Goal: Information Seeking & Learning: Check status

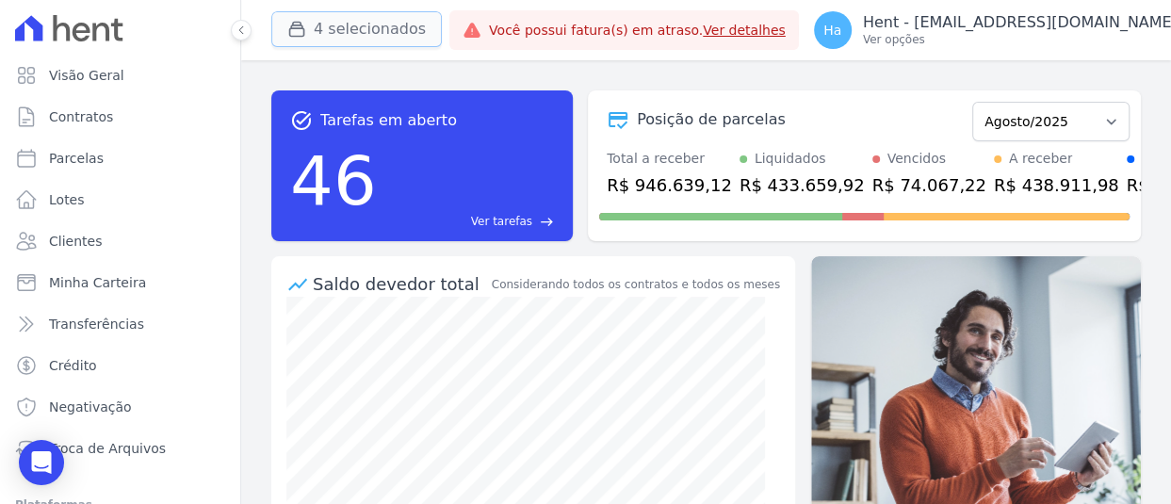
click at [330, 30] on button "4 selecionados" at bounding box center [356, 29] width 170 height 36
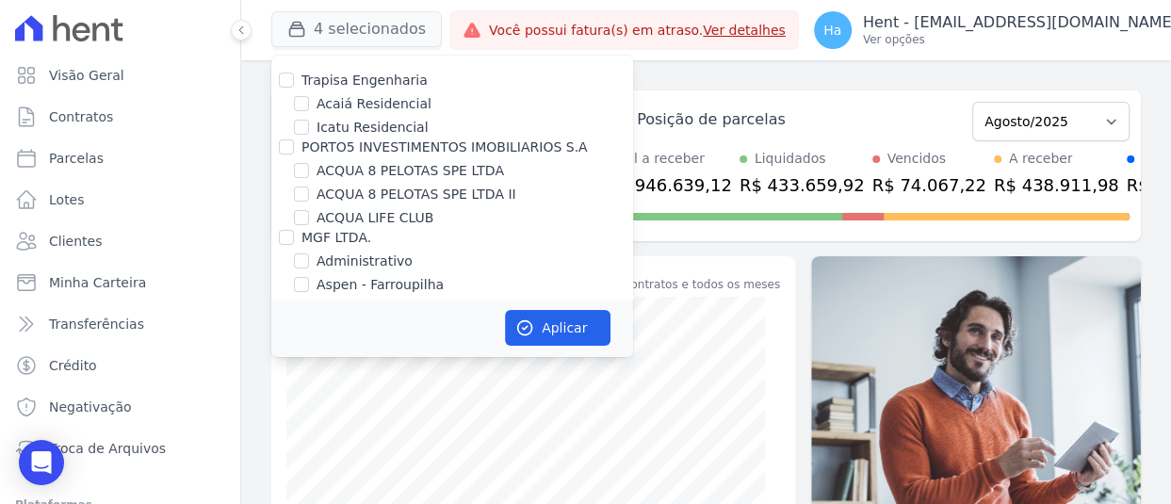
scroll to position [3826, 0]
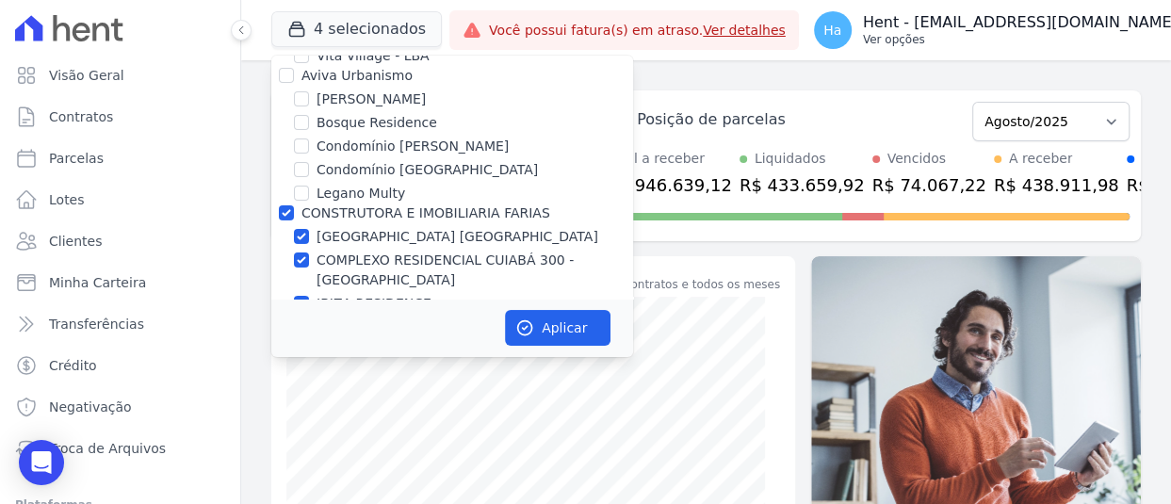
click at [1080, 27] on p "Hent - [EMAIL_ADDRESS][DOMAIN_NAME]" at bounding box center [1020, 22] width 315 height 19
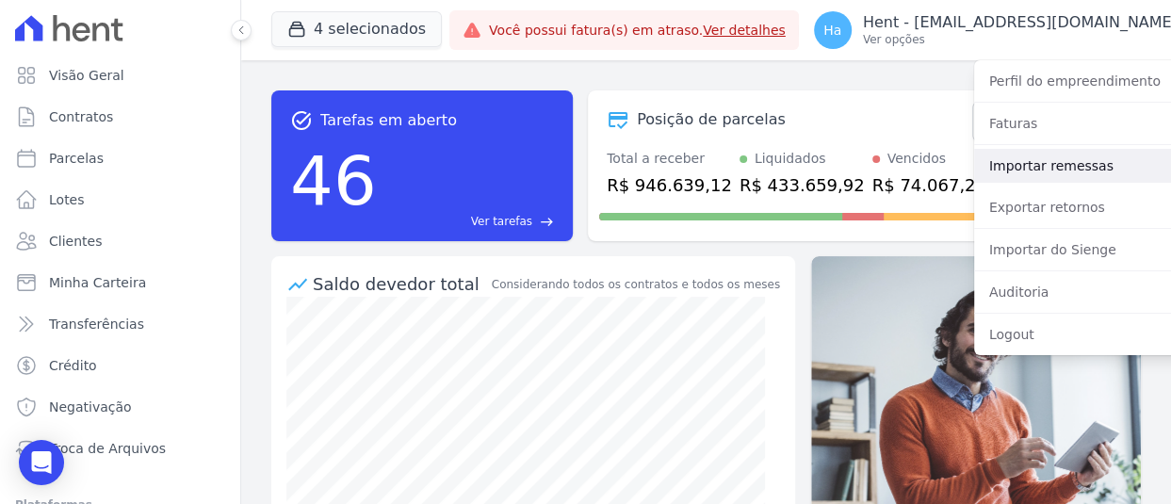
click at [1008, 158] on link "Importar remessas" at bounding box center [1094, 166] width 241 height 34
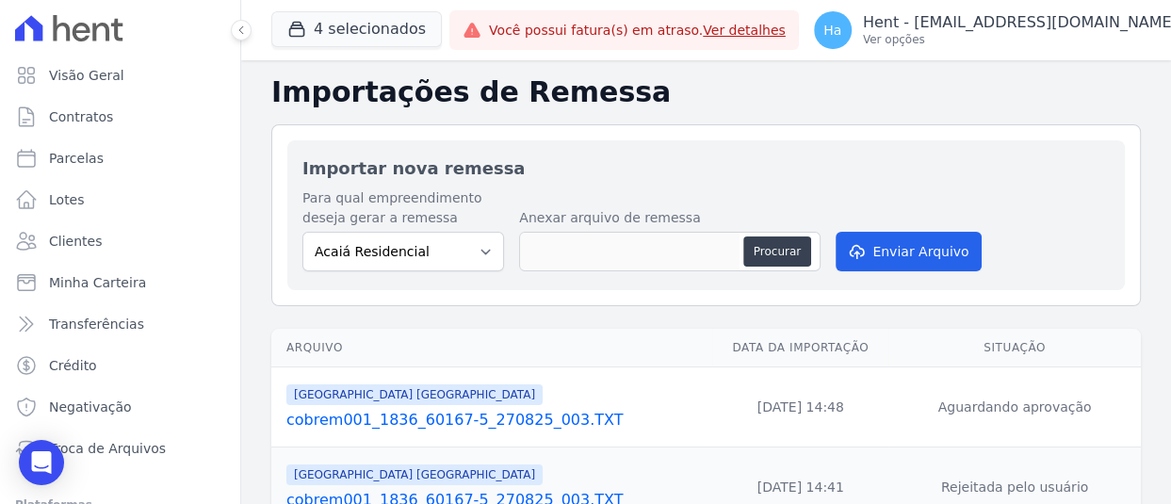
click at [508, 407] on div "BAHAMAS EAST VILLAGE cobrem001_1836_60167-5_270825_003.TXT" at bounding box center [495, 406] width 418 height 49
click at [509, 416] on link "cobrem001_1836_60167-5_270825_003.TXT" at bounding box center [495, 420] width 418 height 23
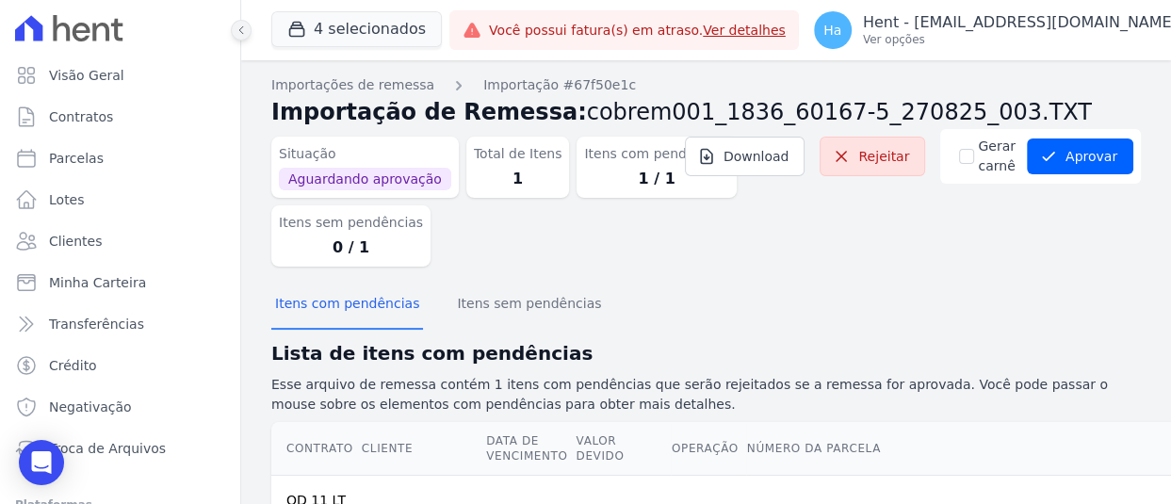
click at [233, 27] on button at bounding box center [241, 30] width 21 height 21
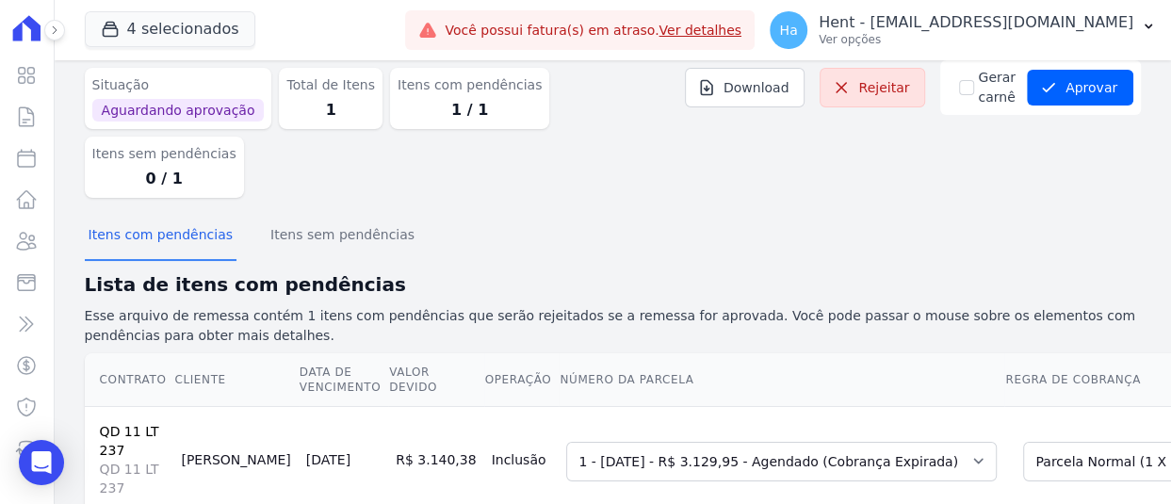
scroll to position [58, 0]
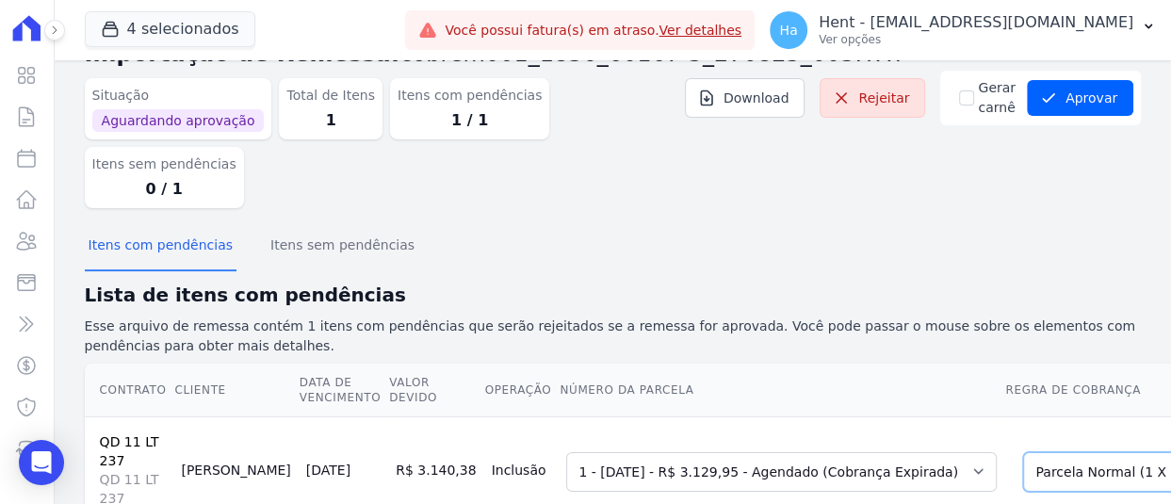
click at [1023, 452] on select "Selecione uma Nova Parcela Avulsa Parcela Avulsa Existente Parcela Normal (1 X …" at bounding box center [1158, 472] width 271 height 40
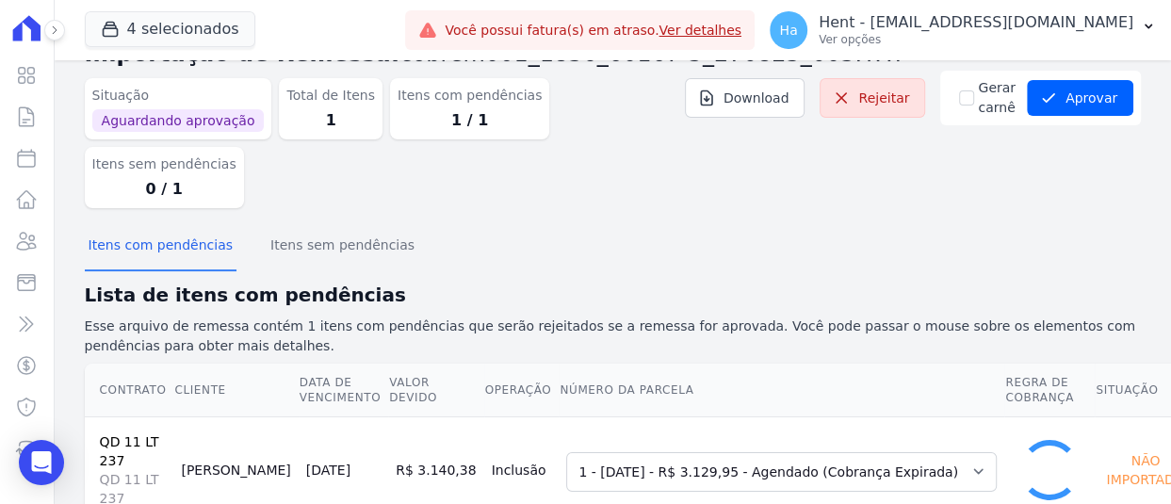
scroll to position [55, 0]
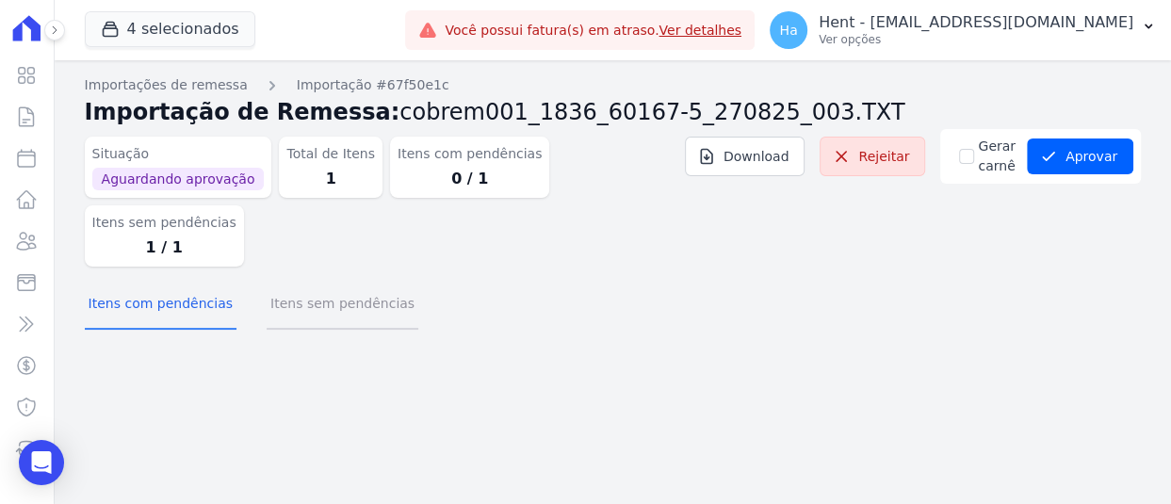
click at [363, 281] on button "Itens sem pendências" at bounding box center [343, 305] width 152 height 49
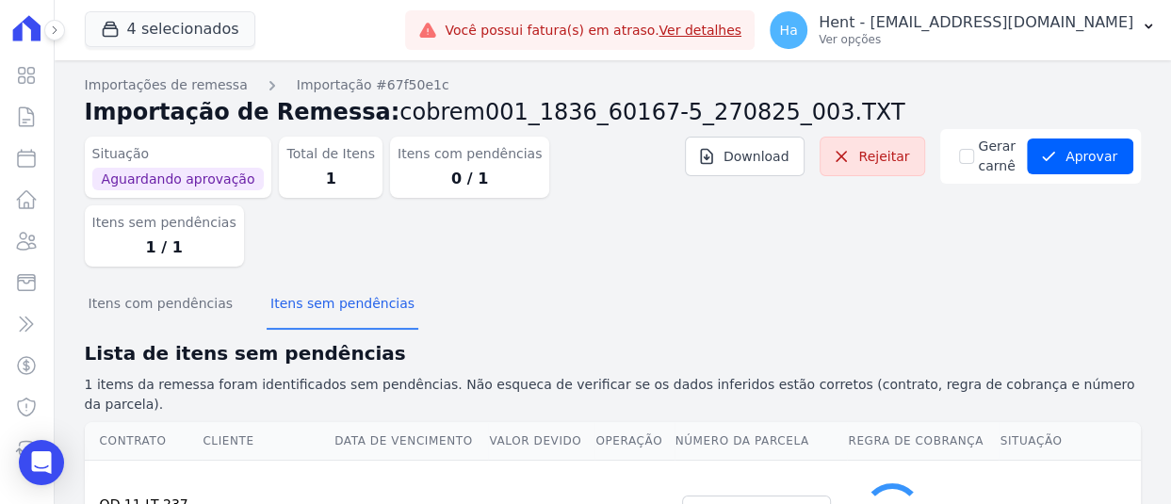
select select "6015200"
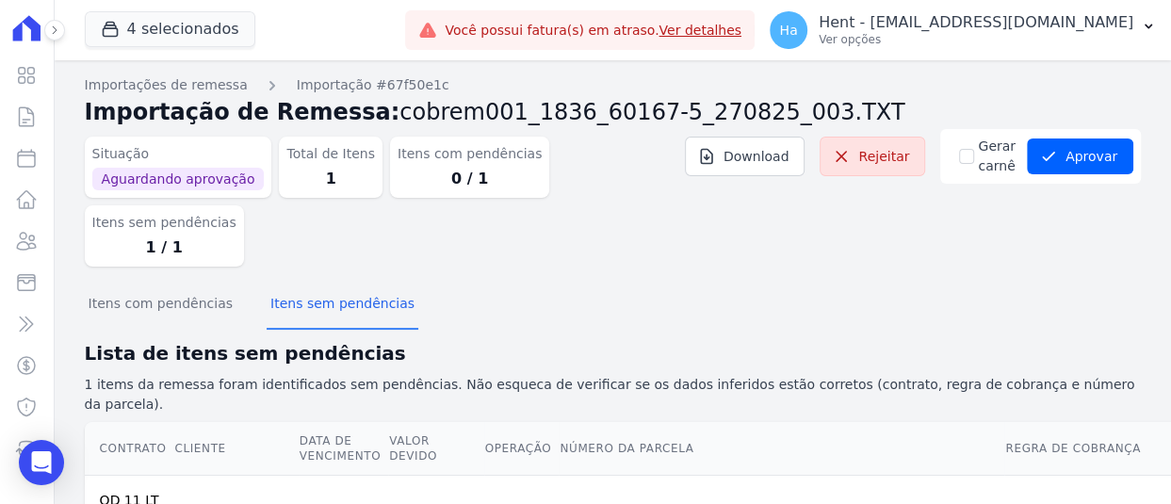
click at [883, 339] on div "Lista de itens sem pendências 1 items da remessa foram identificados sem pendên…" at bounding box center [613, 376] width 1056 height 75
click at [1077, 159] on button "Aprovar" at bounding box center [1080, 156] width 106 height 36
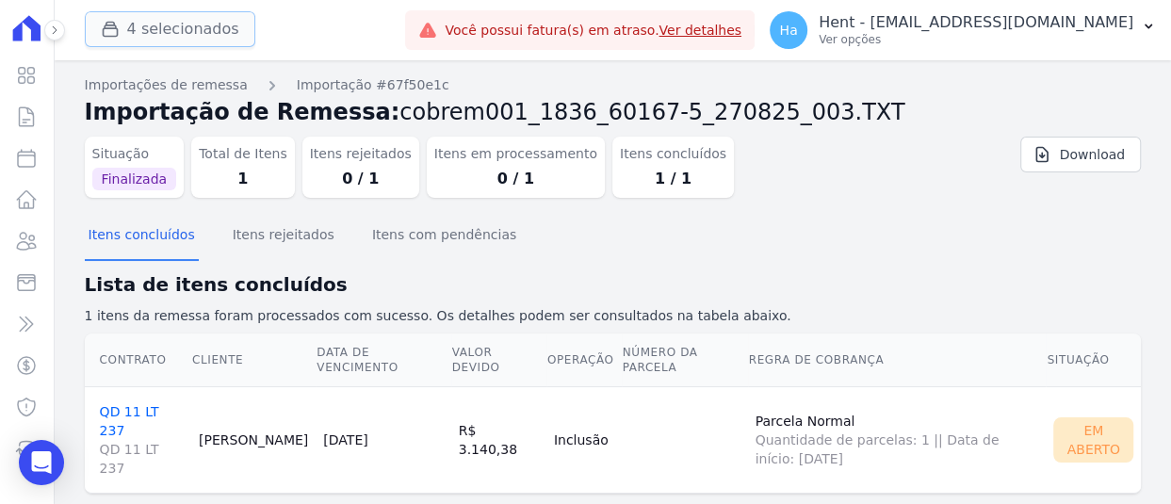
click at [164, 37] on button "4 selecionados" at bounding box center [170, 29] width 170 height 36
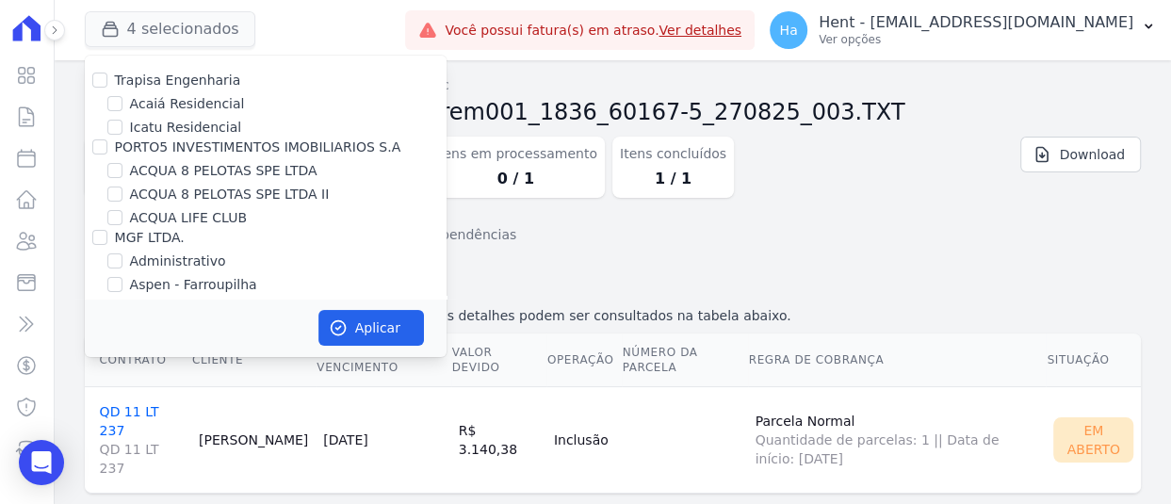
scroll to position [8214, 0]
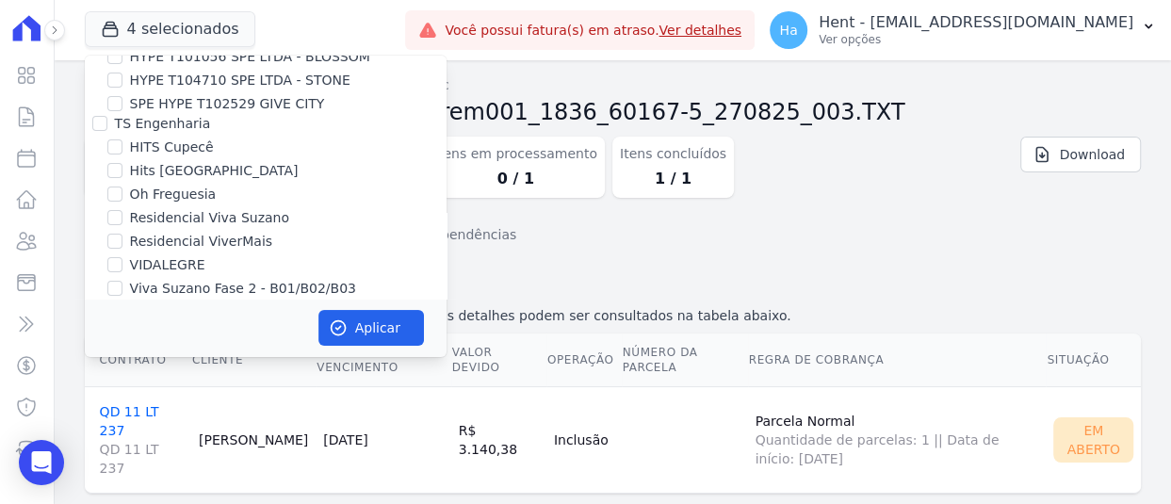
click at [107, 348] on input "ILHAS DO CARIBE II" at bounding box center [114, 355] width 15 height 15
checkbox input "true"
click at [380, 326] on button "Aplicar" at bounding box center [370, 328] width 105 height 36
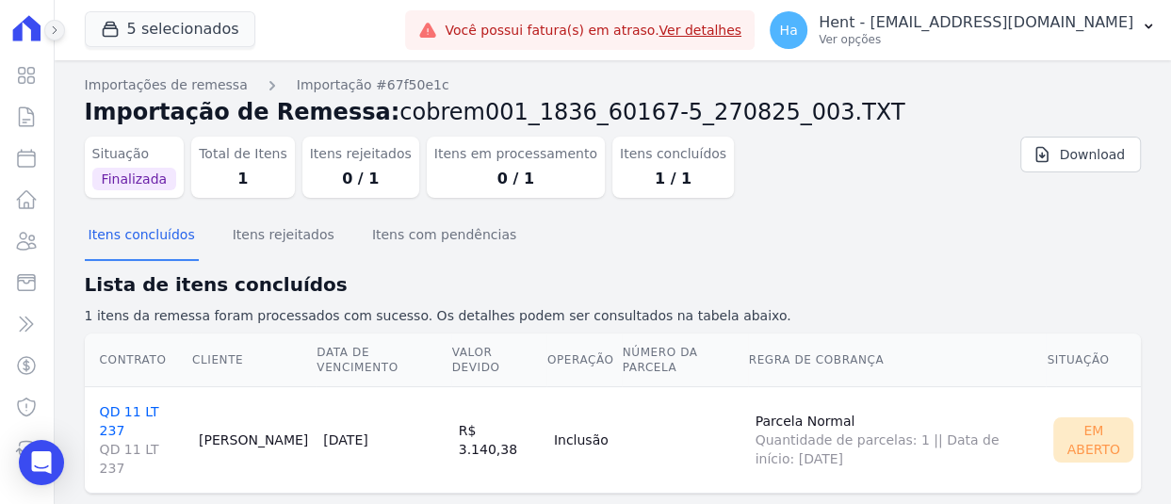
click at [56, 26] on icon at bounding box center [54, 29] width 11 height 11
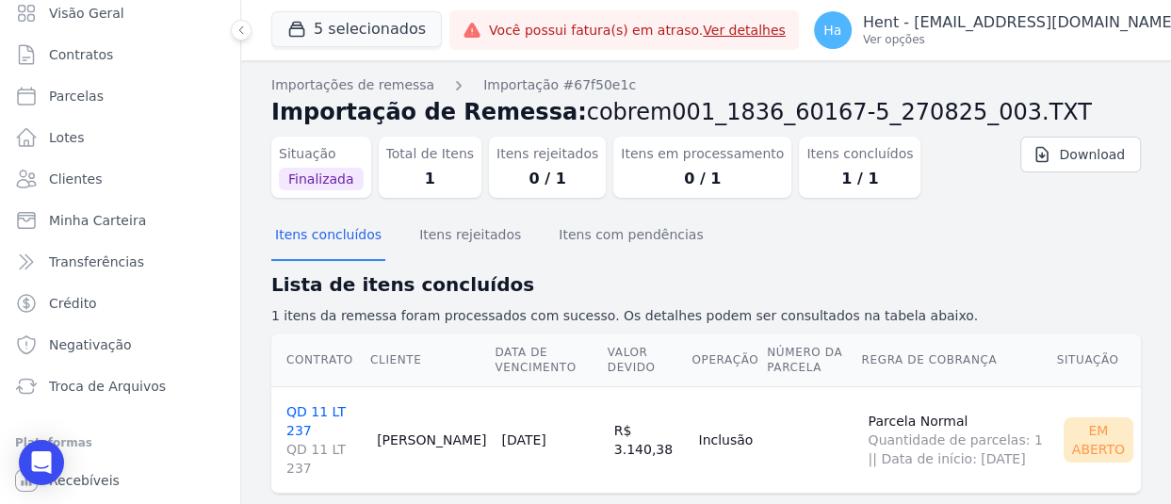
scroll to position [140, 0]
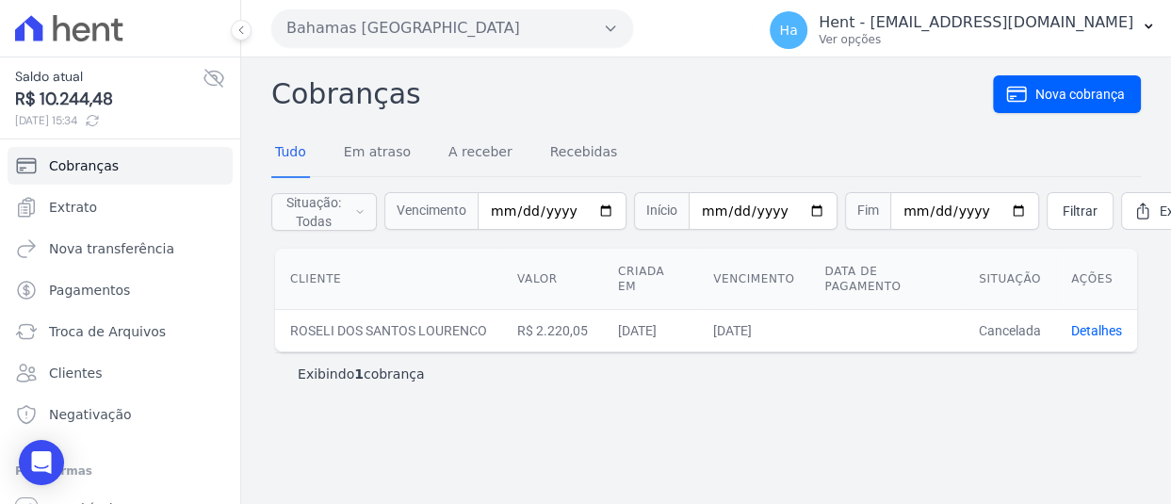
click at [522, 24] on button "Bahamas [GEOGRAPHIC_DATA]" at bounding box center [452, 28] width 362 height 38
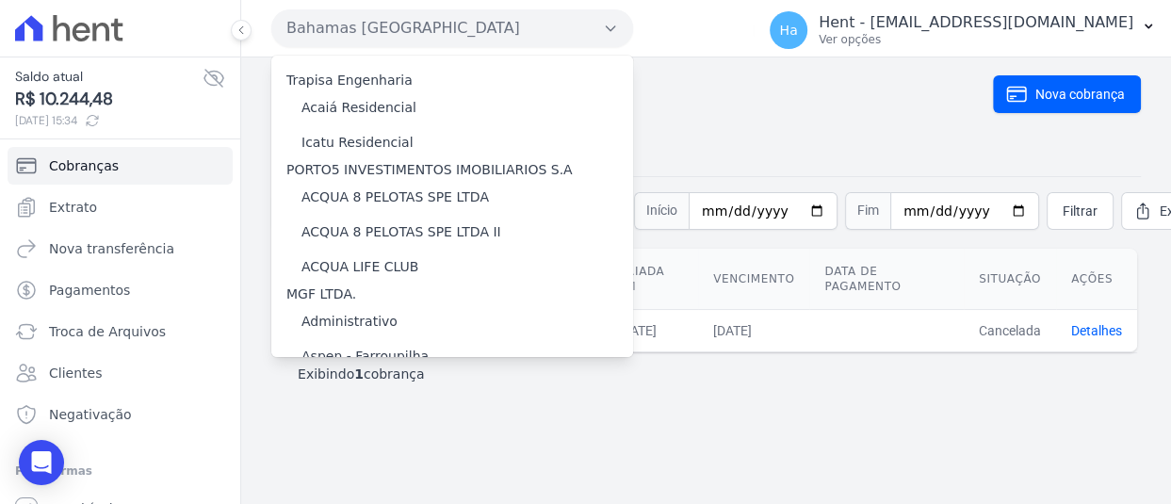
scroll to position [11041, 0]
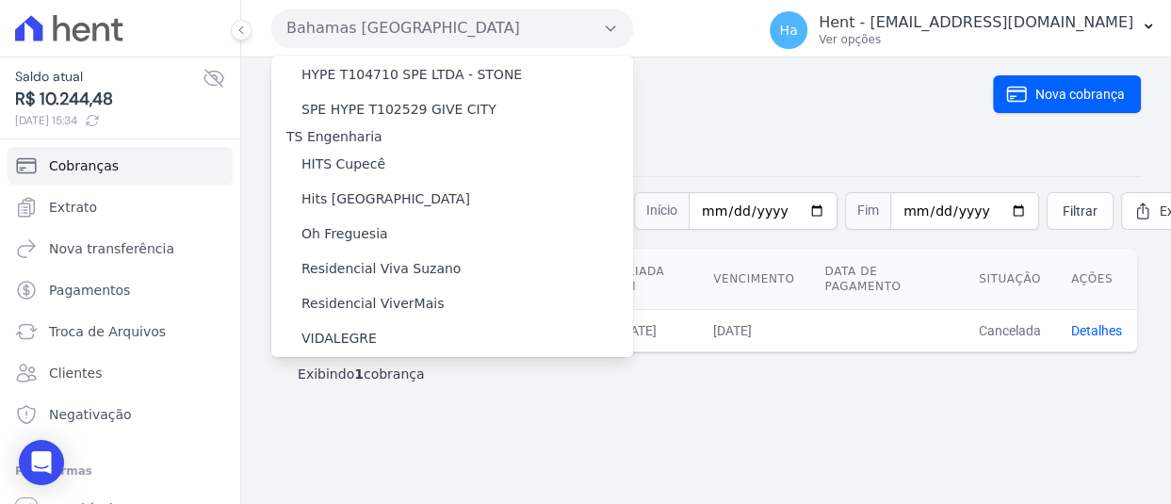
click at [377, 453] on label "ILHAS DO CARIBE II" at bounding box center [365, 463] width 128 height 20
click at [0, 0] on input "ILHAS DO CARIBE II" at bounding box center [0, 0] width 0 height 0
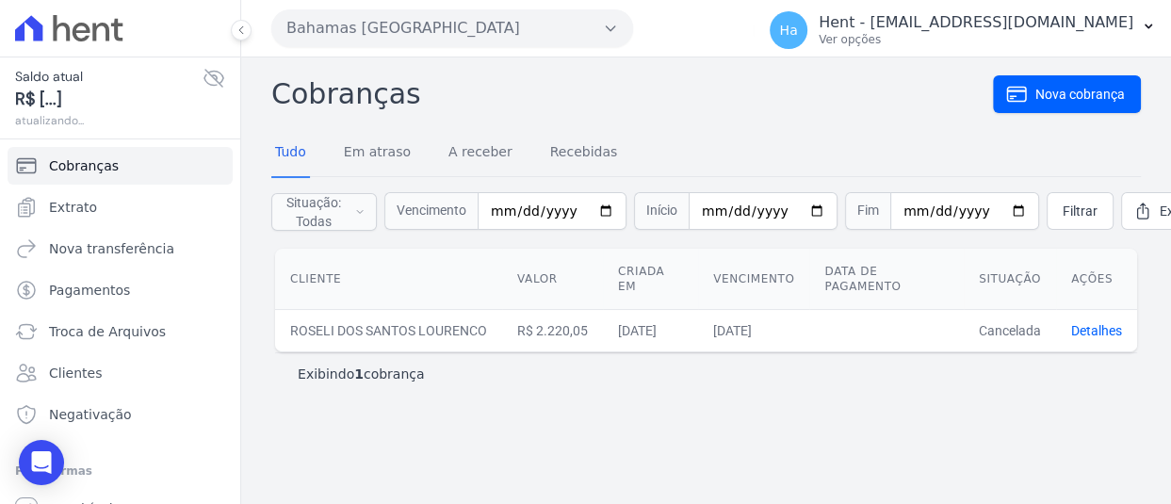
click at [947, 398] on div "Cobranças Nova cobrança Tudo Em atraso A receber Recebidas Situação: Todas Em a…" at bounding box center [706, 280] width 930 height 446
click at [493, 28] on button "Bahamas [GEOGRAPHIC_DATA]" at bounding box center [452, 28] width 362 height 38
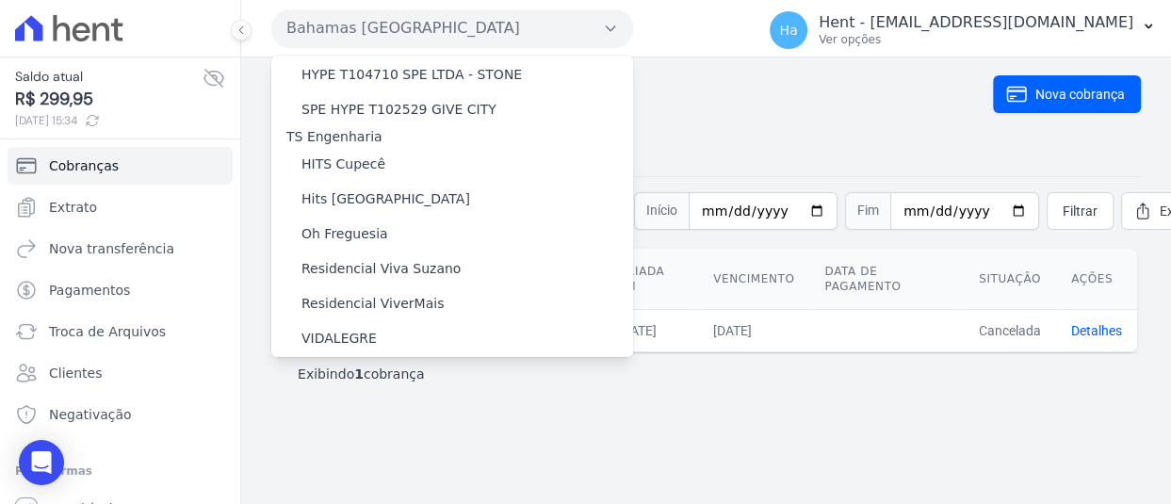
click at [370, 453] on label "ILHAS DO CARIBE II" at bounding box center [365, 463] width 128 height 20
click at [0, 0] on input "ILHAS DO CARIBE II" at bounding box center [0, 0] width 0 height 0
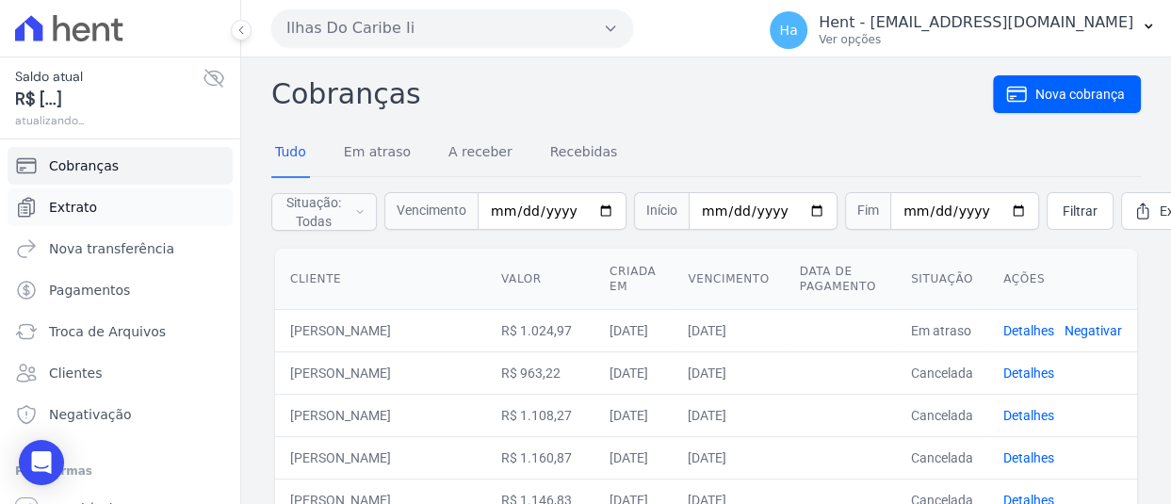
click at [100, 194] on link "Extrato" at bounding box center [120, 207] width 225 height 38
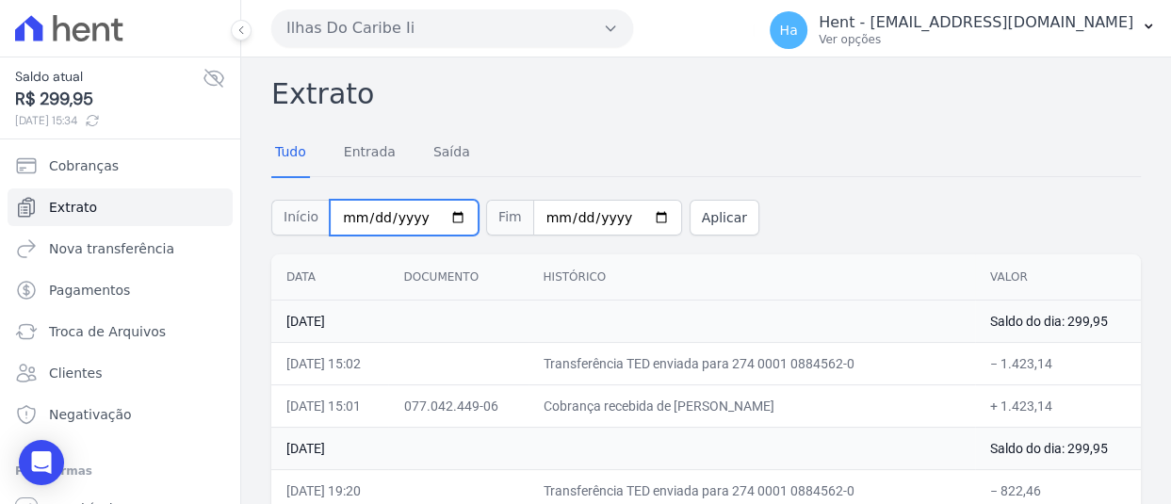
click at [366, 218] on input "2025-08-01" at bounding box center [404, 218] width 149 height 36
type input "[DATE]"
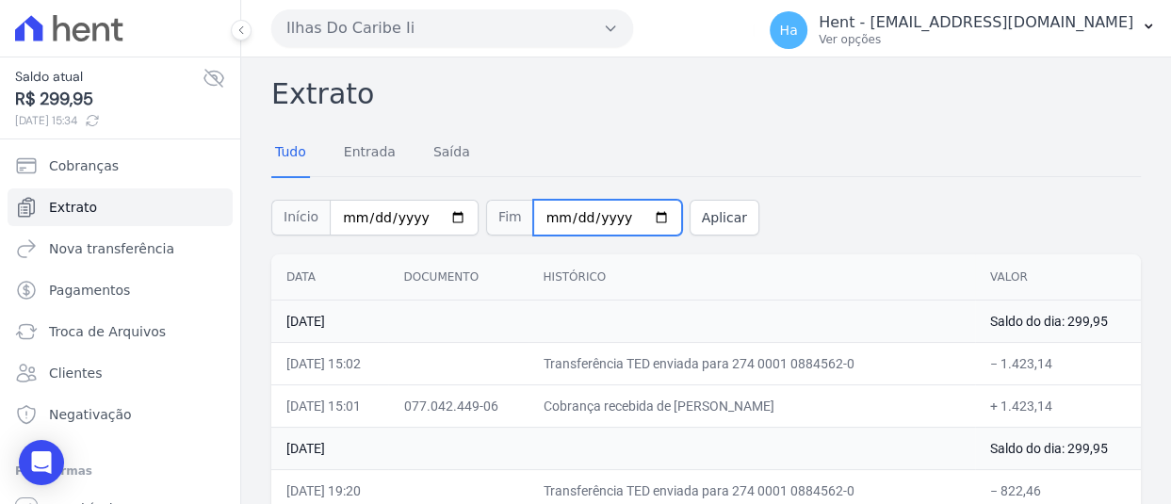
click at [533, 206] on input "2025-08-27" at bounding box center [607, 218] width 149 height 36
type input "2025-08-03"
click at [533, 206] on input "2025-08-03" at bounding box center [607, 218] width 149 height 36
type input "2025-08-07"
type input "[DATE]"
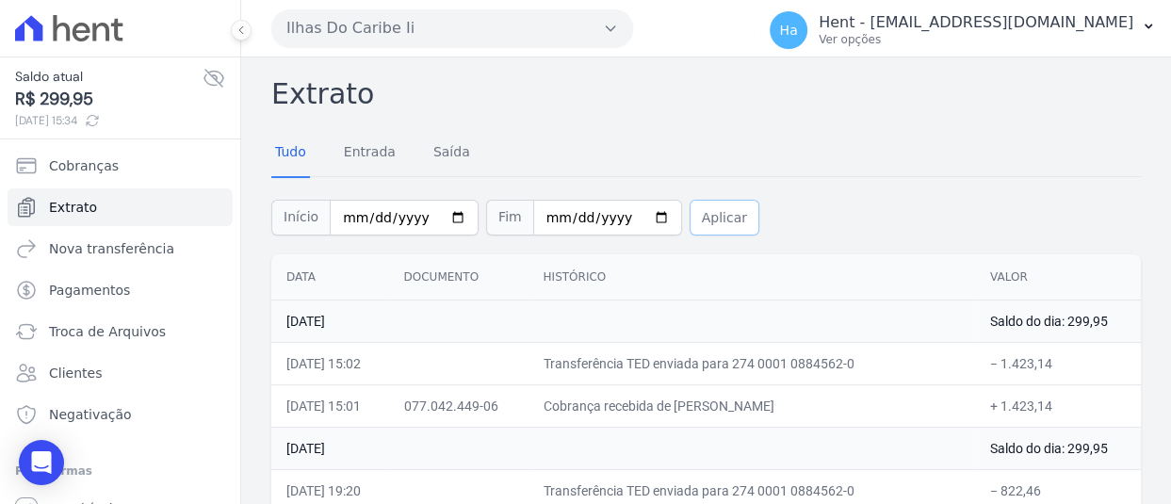
click at [698, 213] on button "Aplicar" at bounding box center [724, 218] width 70 height 36
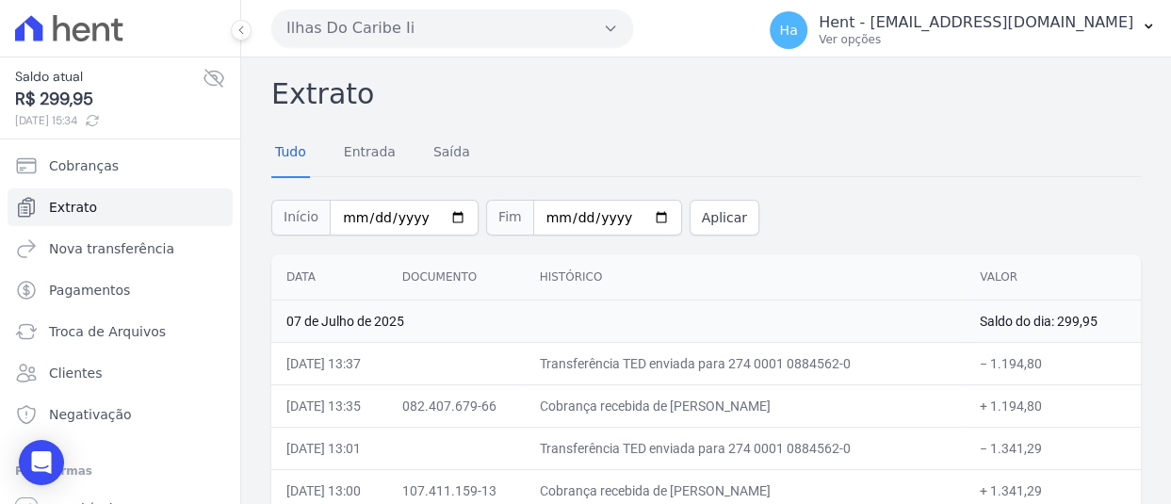
click at [858, 143] on div "Tudo Entrada [GEOGRAPHIC_DATA]" at bounding box center [705, 153] width 869 height 46
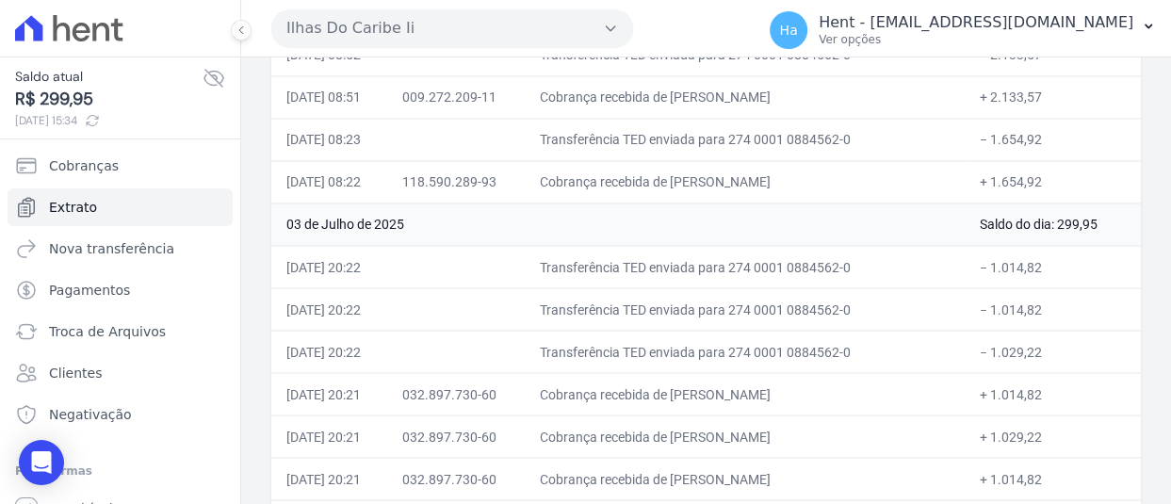
scroll to position [1869, 0]
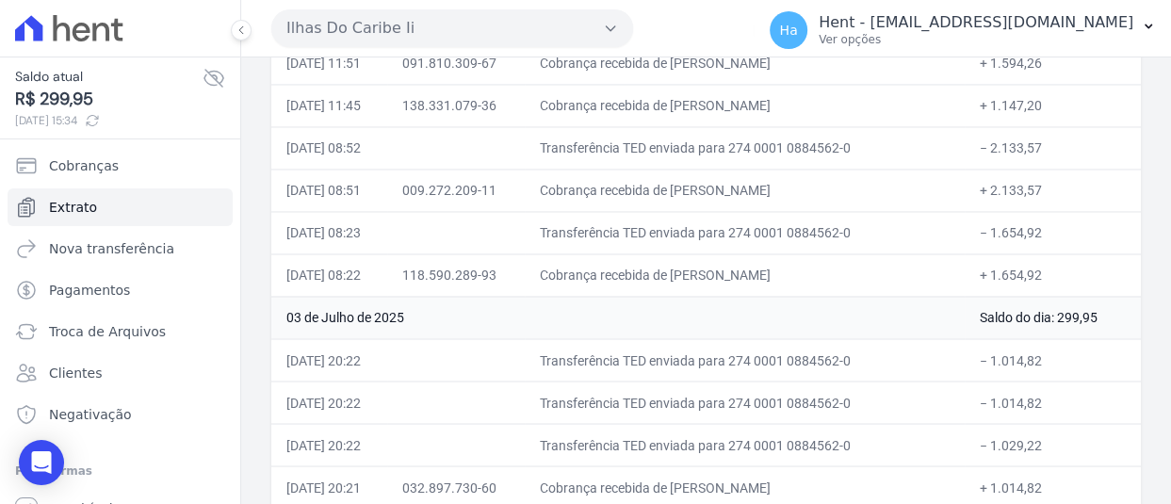
drag, startPoint x: 1097, startPoint y: 307, endPoint x: 1055, endPoint y: 313, distance: 42.8
click at [1055, 313] on td "Saldo do dia: 299,95" at bounding box center [1052, 317] width 176 height 42
copy td "299,95"
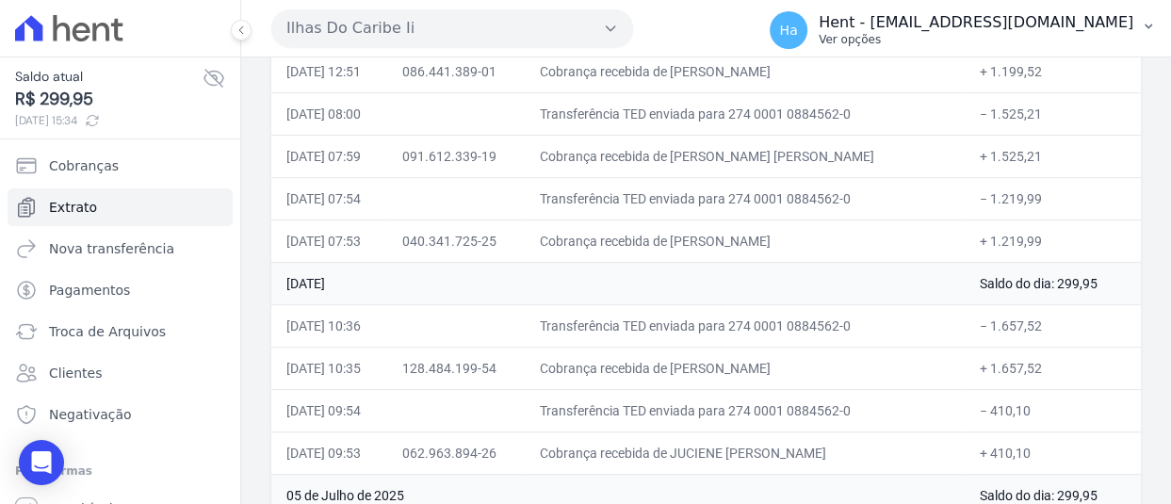
scroll to position [927, 0]
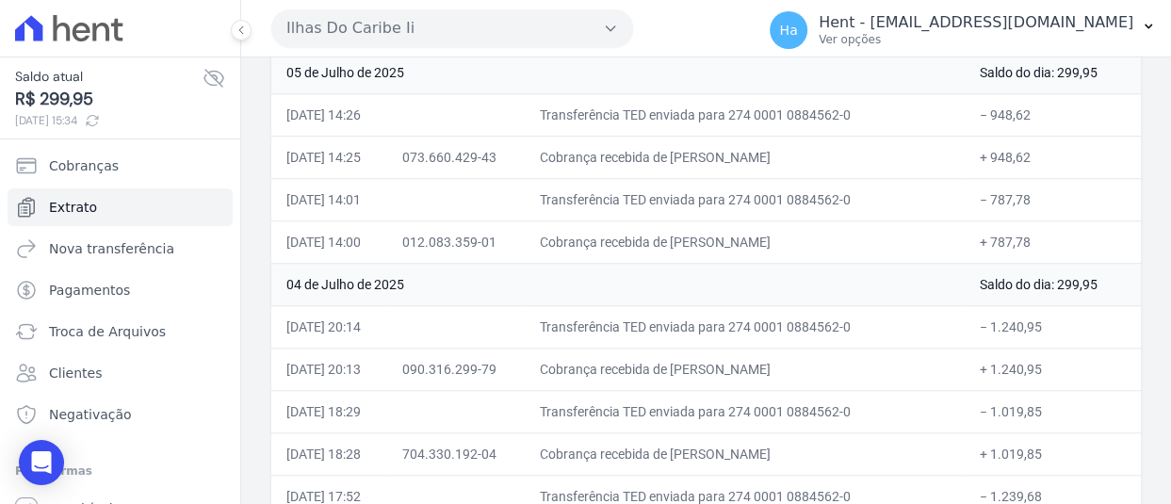
click at [728, 316] on td "Transferência TED enviada para 274 0001 0884562-0" at bounding box center [745, 326] width 441 height 42
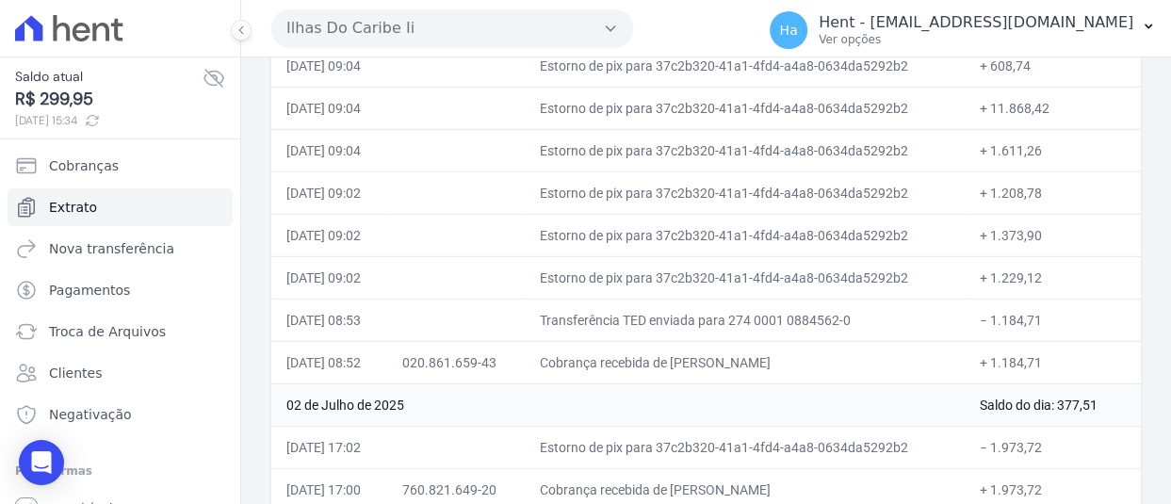
scroll to position [3281, 0]
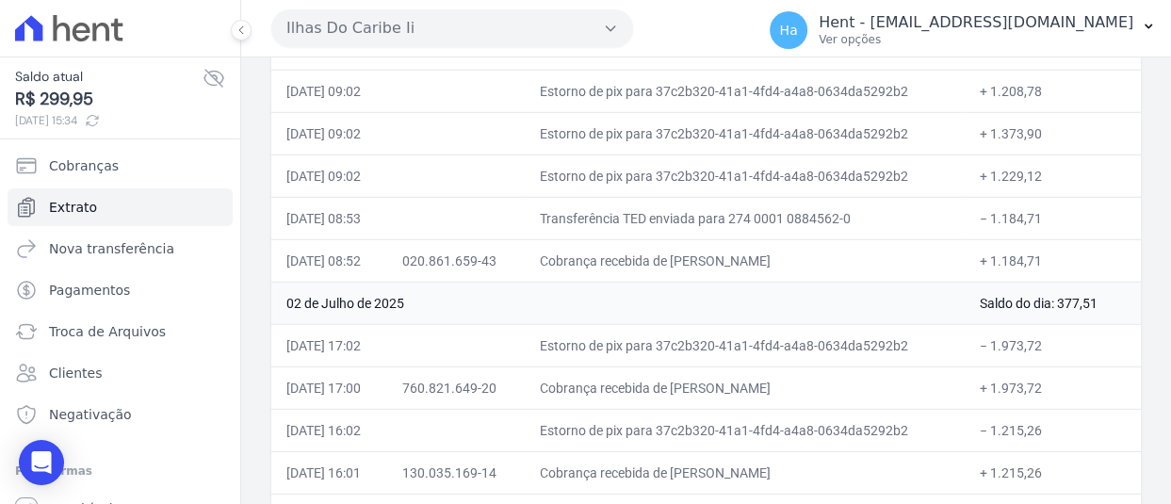
drag, startPoint x: 1098, startPoint y: 290, endPoint x: 1067, endPoint y: 287, distance: 31.2
click at [1067, 287] on td "Saldo do dia: 377,51" at bounding box center [1052, 303] width 176 height 42
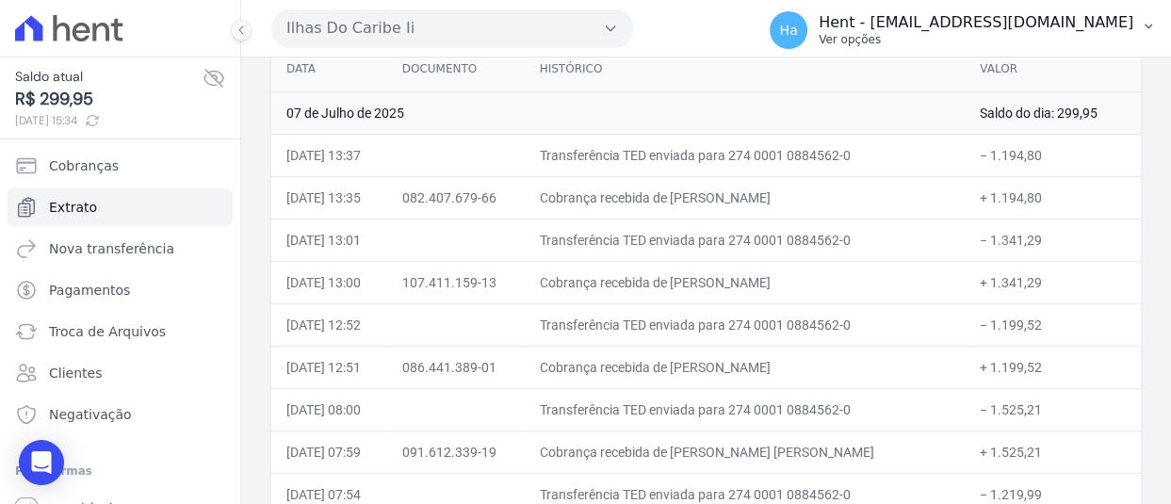
scroll to position [2999, 0]
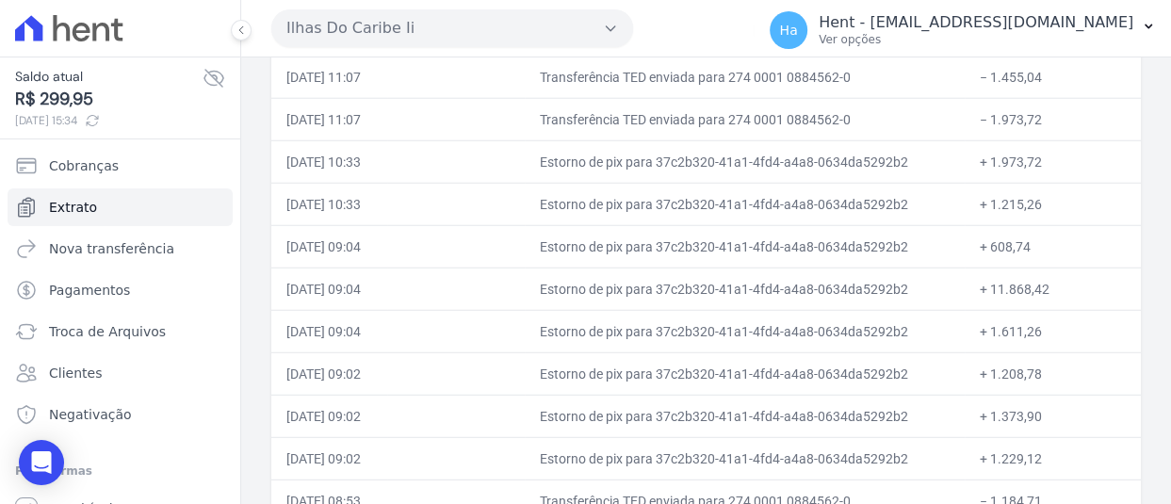
click at [965, 267] on td "+ 11.868,42" at bounding box center [1052, 288] width 176 height 42
drag, startPoint x: 1050, startPoint y: 279, endPoint x: 970, endPoint y: 279, distance: 80.1
click at [970, 279] on td "+ 11.868,42" at bounding box center [1052, 288] width 176 height 42
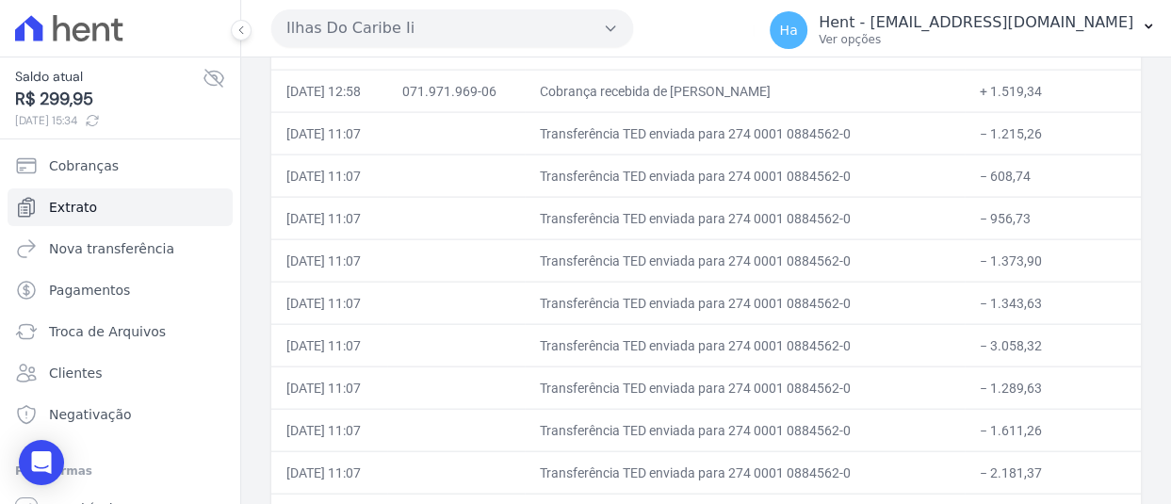
scroll to position [2528, 0]
